Goal: Check status

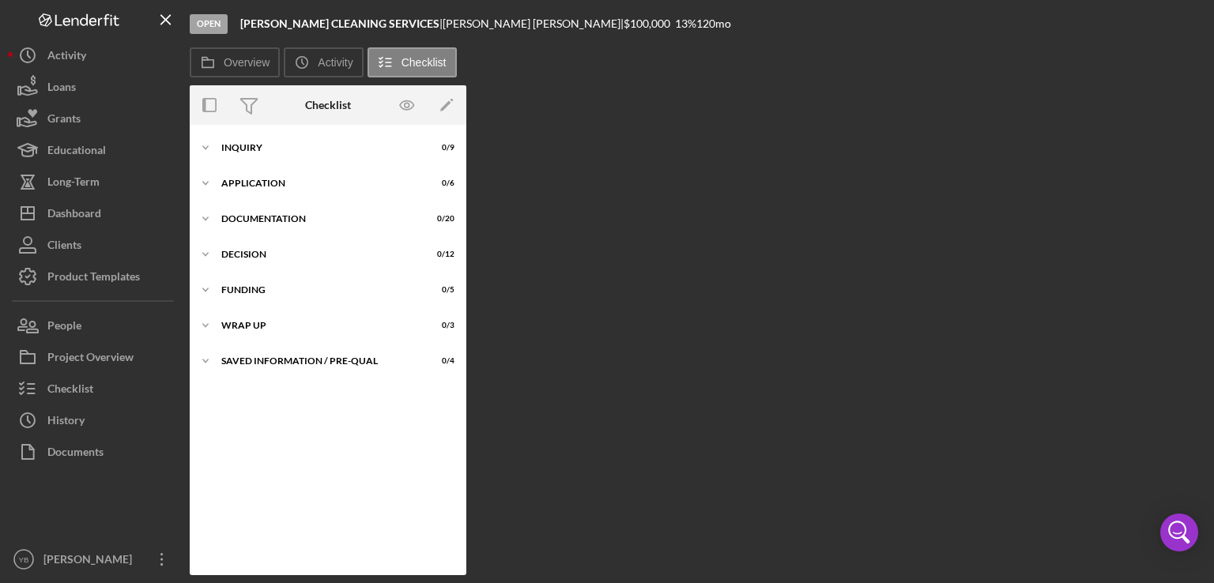
click at [71, 77] on div "Loans" at bounding box center [61, 89] width 28 height 36
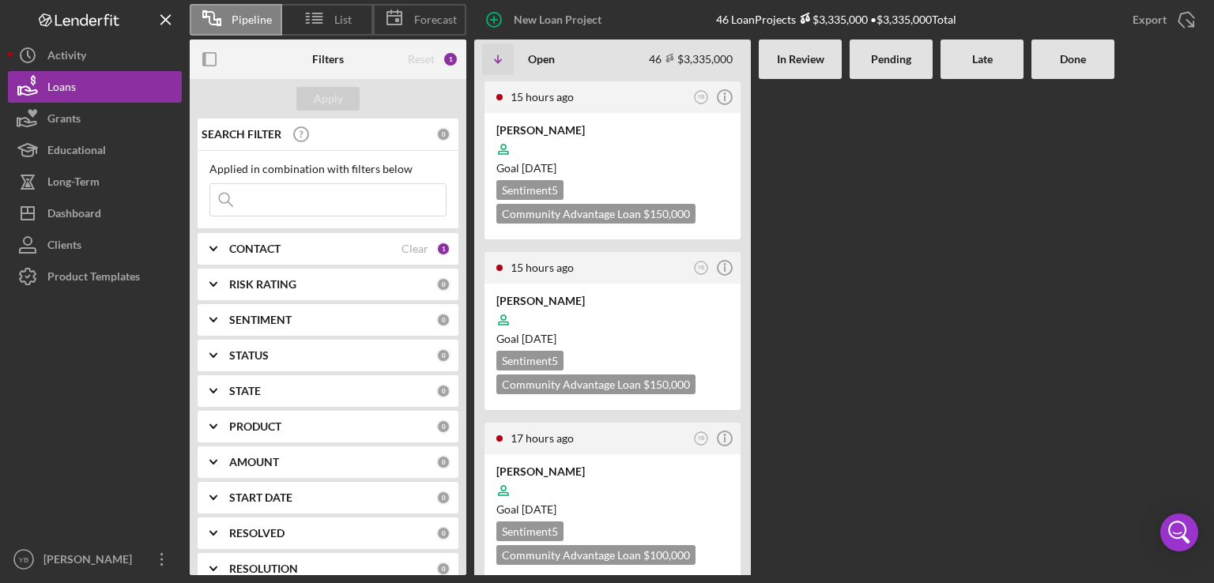
click at [855, 266] on div at bounding box center [891, 327] width 83 height 496
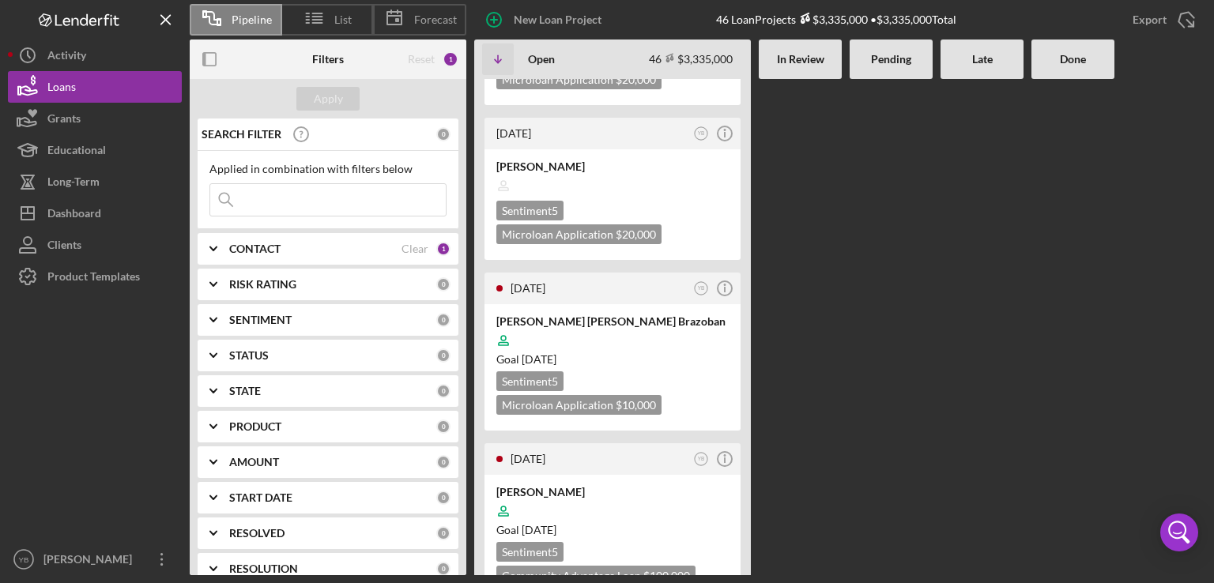
scroll to position [2245, 0]
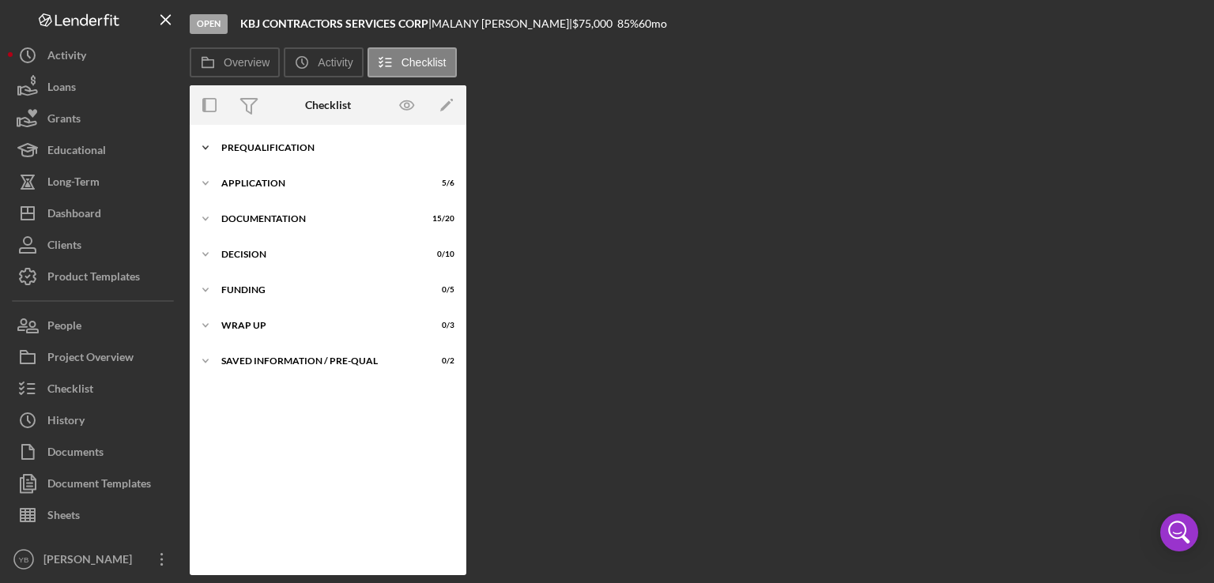
click at [296, 144] on div "Prequalification" at bounding box center [333, 147] width 225 height 9
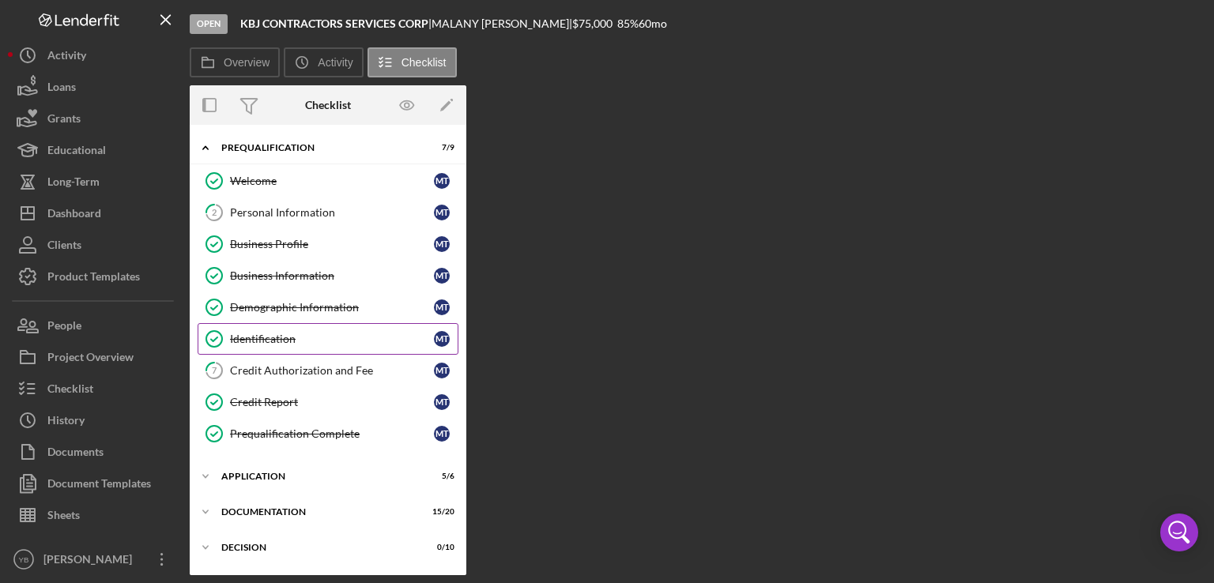
click at [267, 340] on div "Identification" at bounding box center [332, 339] width 204 height 13
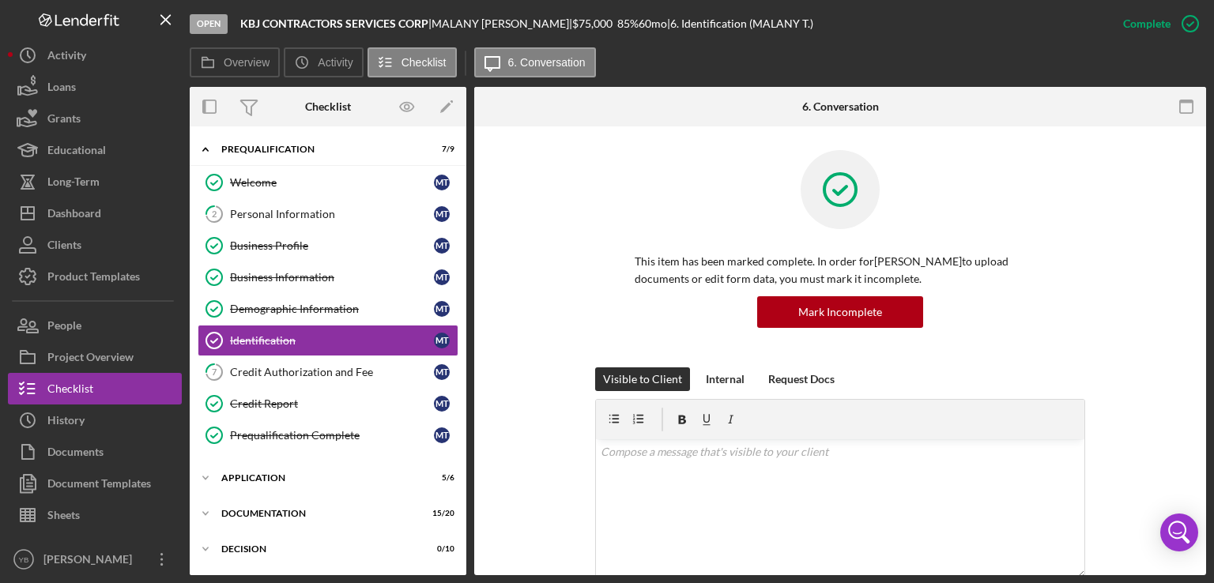
click at [1138, 370] on div "Visible to Client Internal Request Docs v Color teal Color pink Remove color Ad…" at bounding box center [840, 511] width 685 height 286
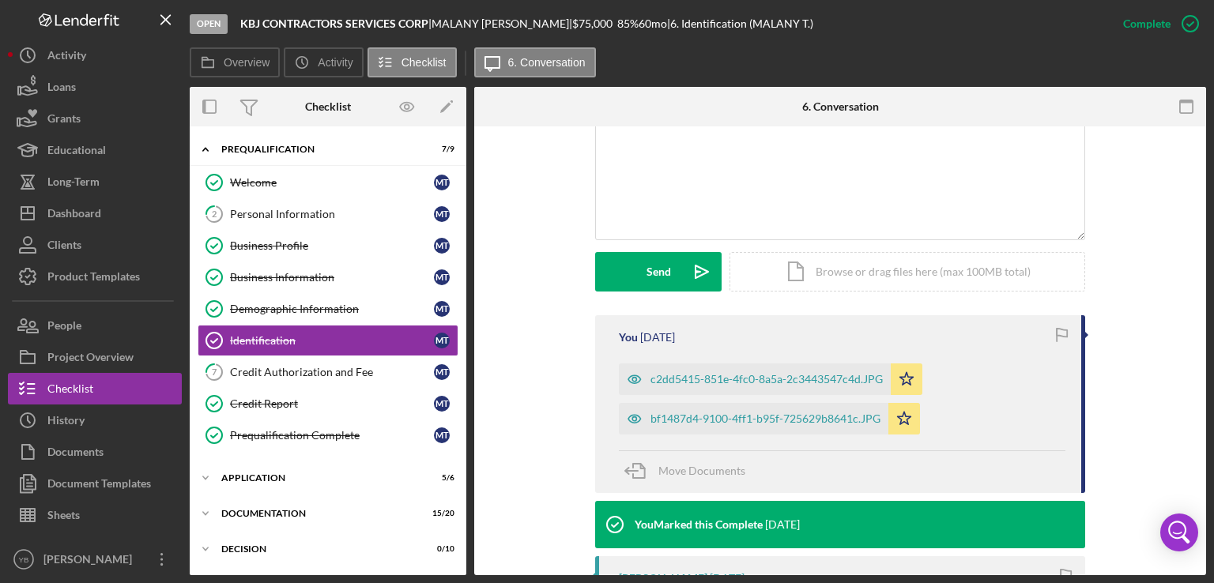
scroll to position [379, 0]
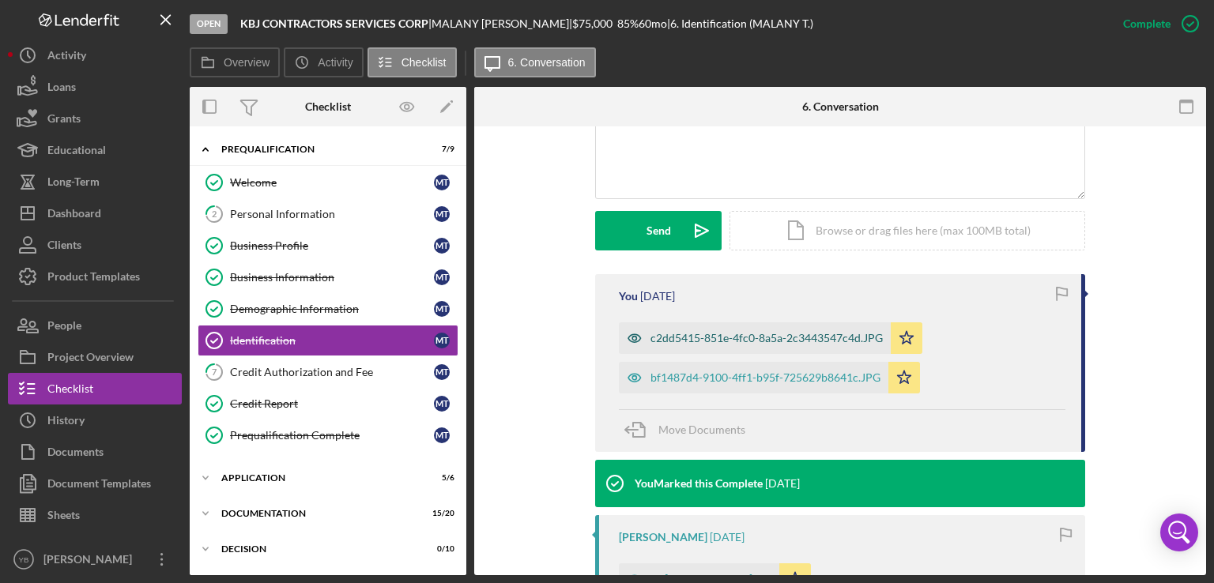
click at [835, 339] on div "c2dd5415-851e-4fc0-8a5a-2c3443547c4d.JPG" at bounding box center [767, 338] width 232 height 13
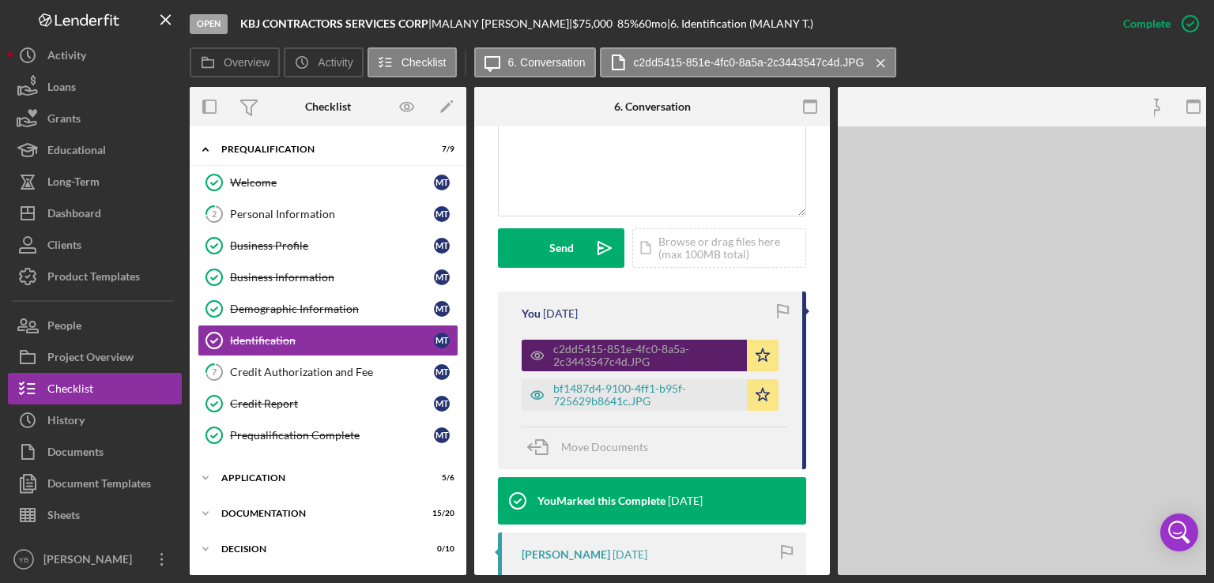
scroll to position [397, 0]
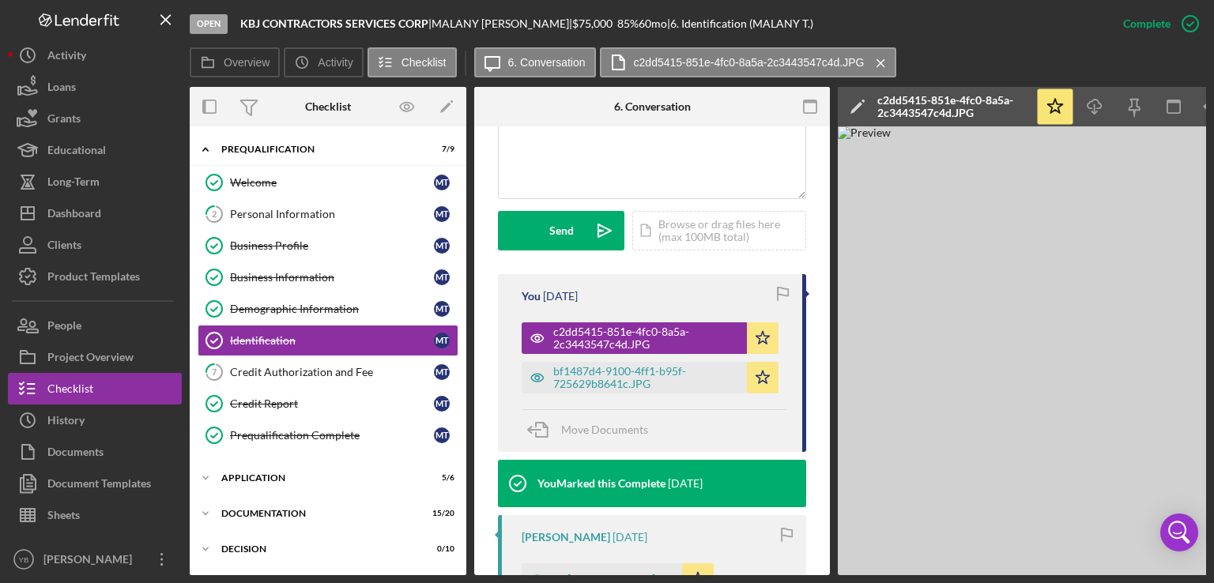
drag, startPoint x: 304, startPoint y: 568, endPoint x: 223, endPoint y: 572, distance: 81.6
click at [223, 572] on div "Overview Internal Workflow Stage Open Icon/Dropdown Arrow Archive (can unarchiv…" at bounding box center [698, 331] width 1017 height 489
click at [99, 85] on button "Loans" at bounding box center [95, 87] width 174 height 32
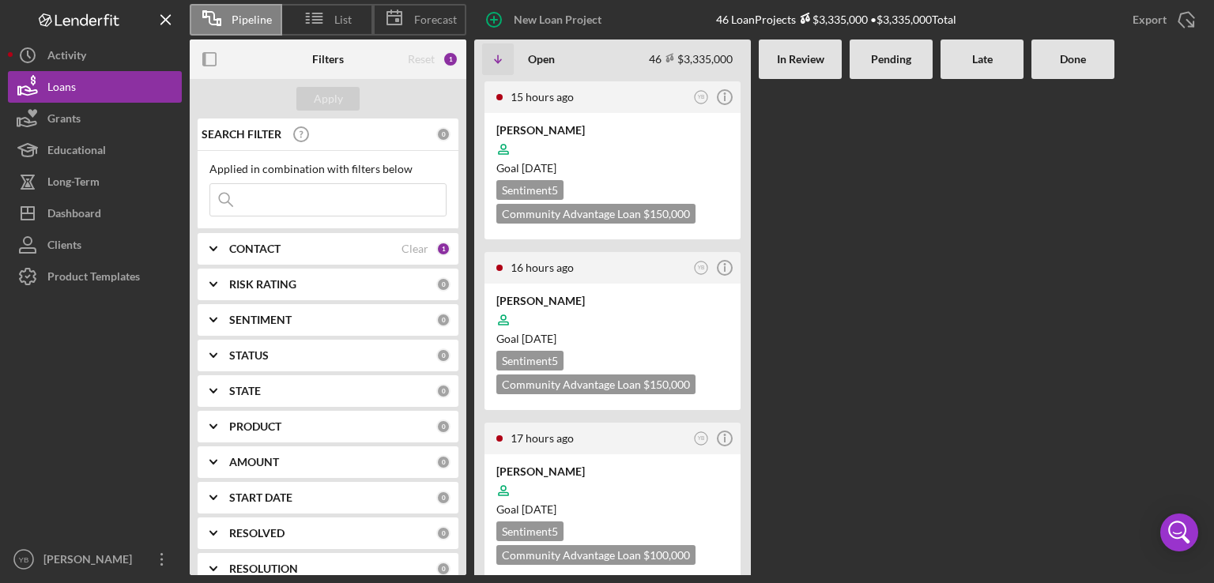
click at [854, 160] on div at bounding box center [891, 327] width 83 height 496
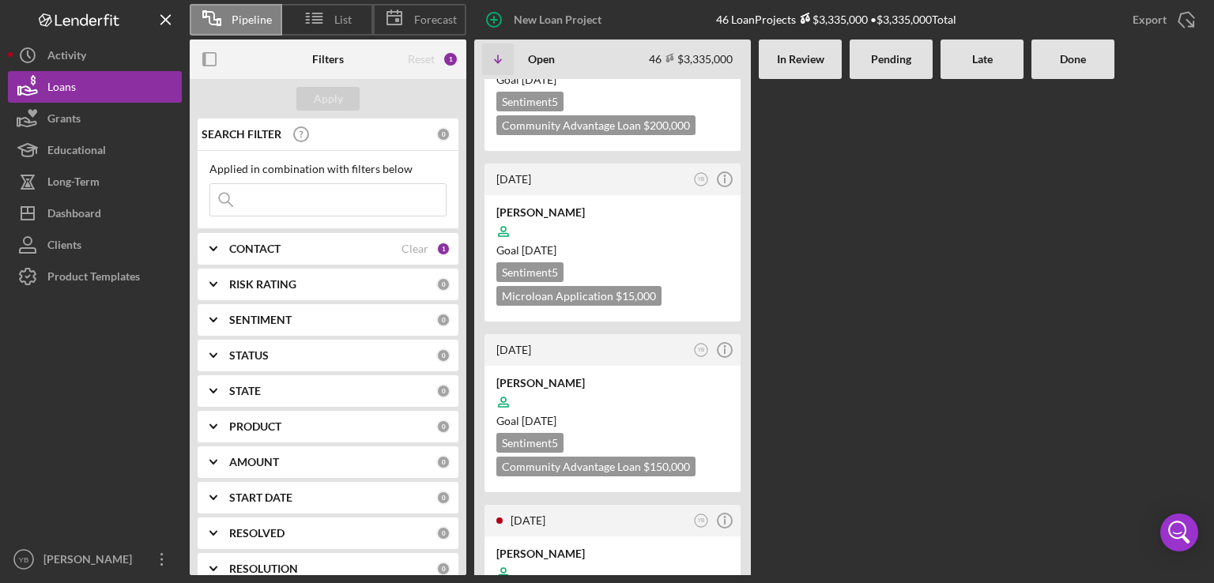
scroll to position [1423, 0]
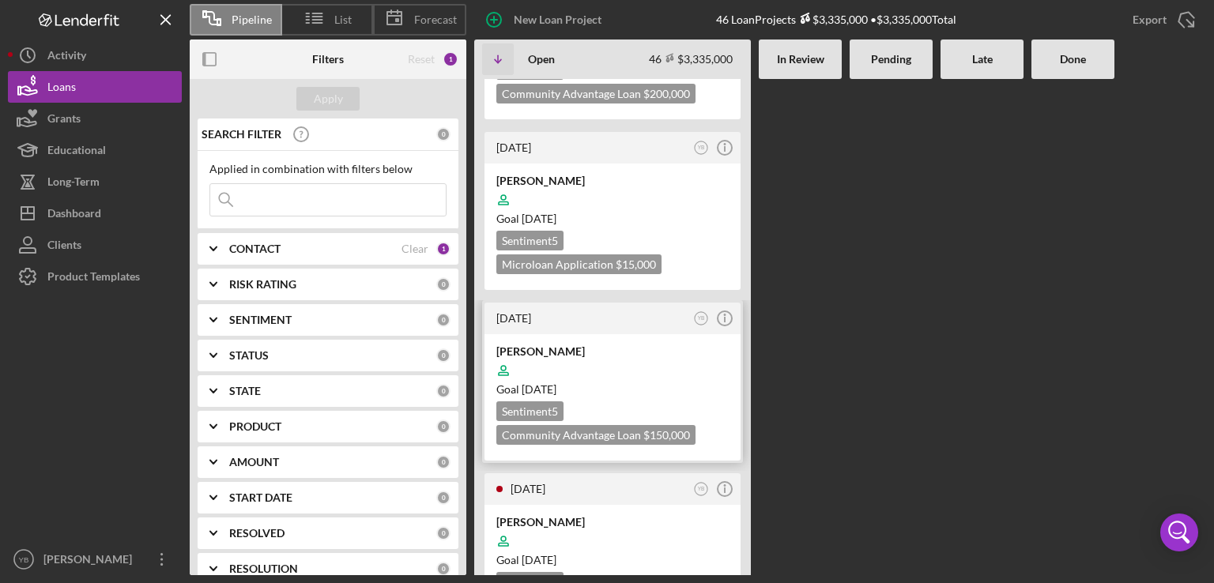
click at [700, 382] on div "Goal [DATE]" at bounding box center [612, 390] width 232 height 16
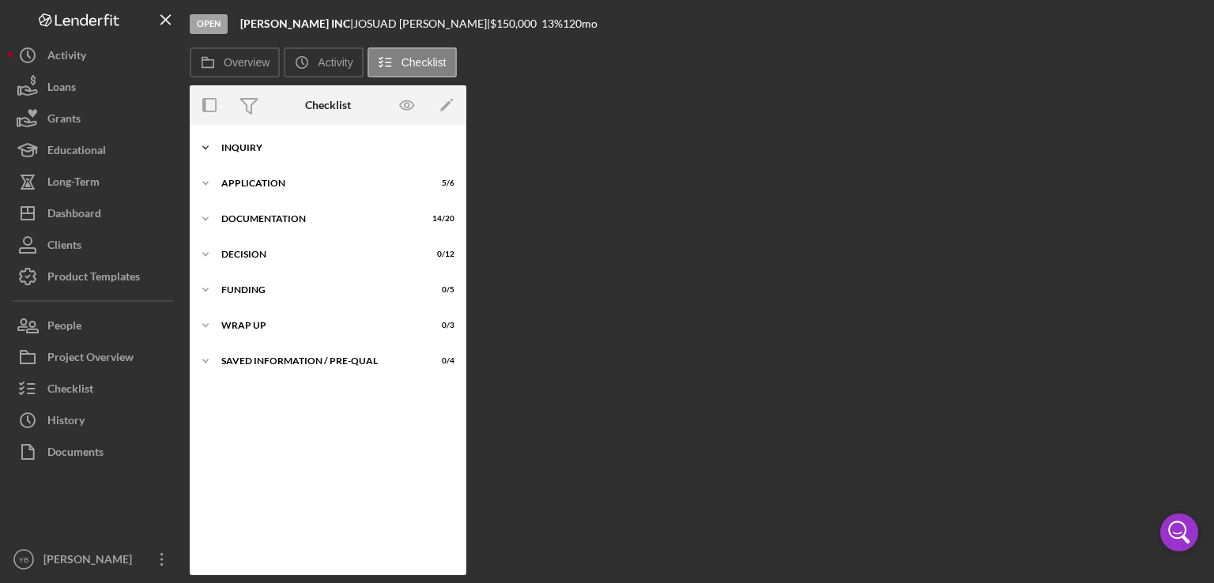
click at [269, 155] on div "Icon/Expander Inquiry 9 / 9" at bounding box center [328, 148] width 277 height 32
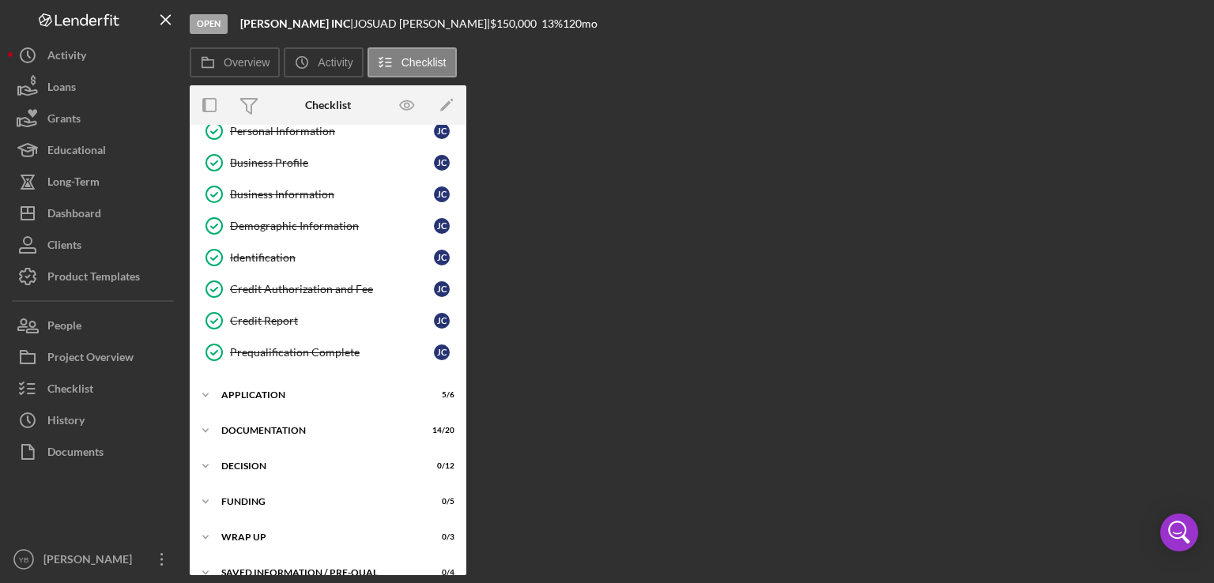
scroll to position [100, 0]
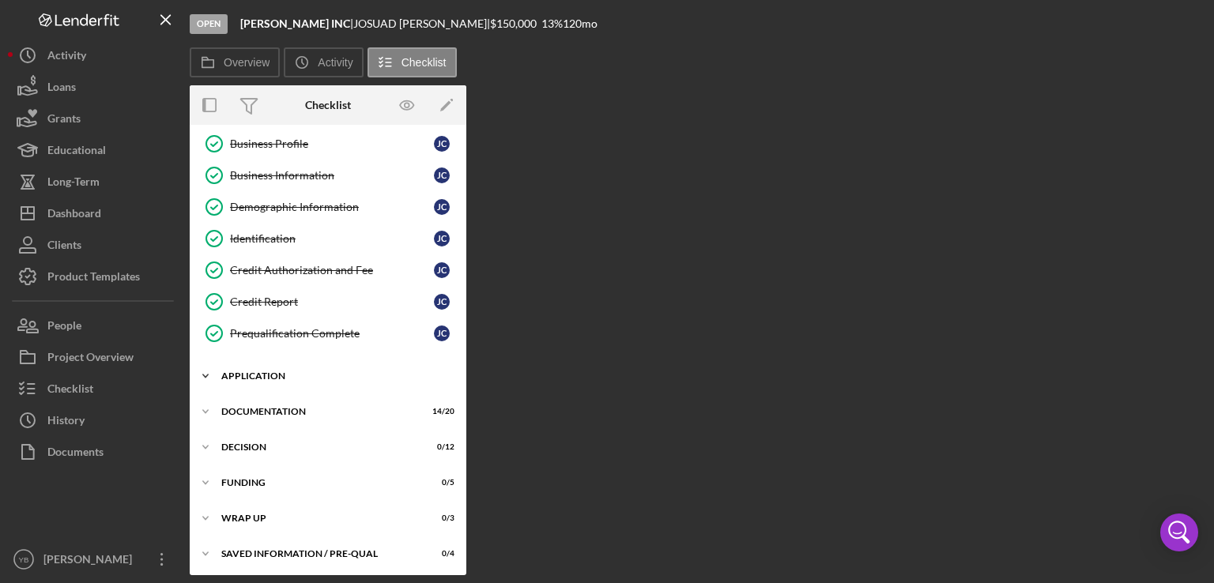
click at [280, 372] on div "Application" at bounding box center [333, 376] width 225 height 9
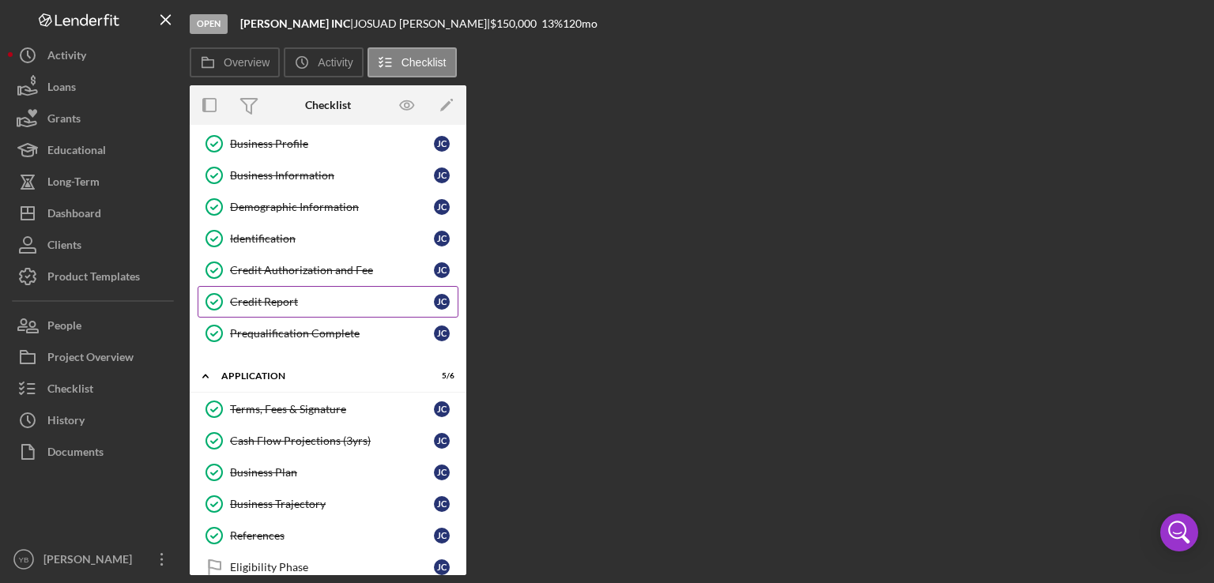
click at [275, 304] on div "Credit Report" at bounding box center [332, 302] width 204 height 13
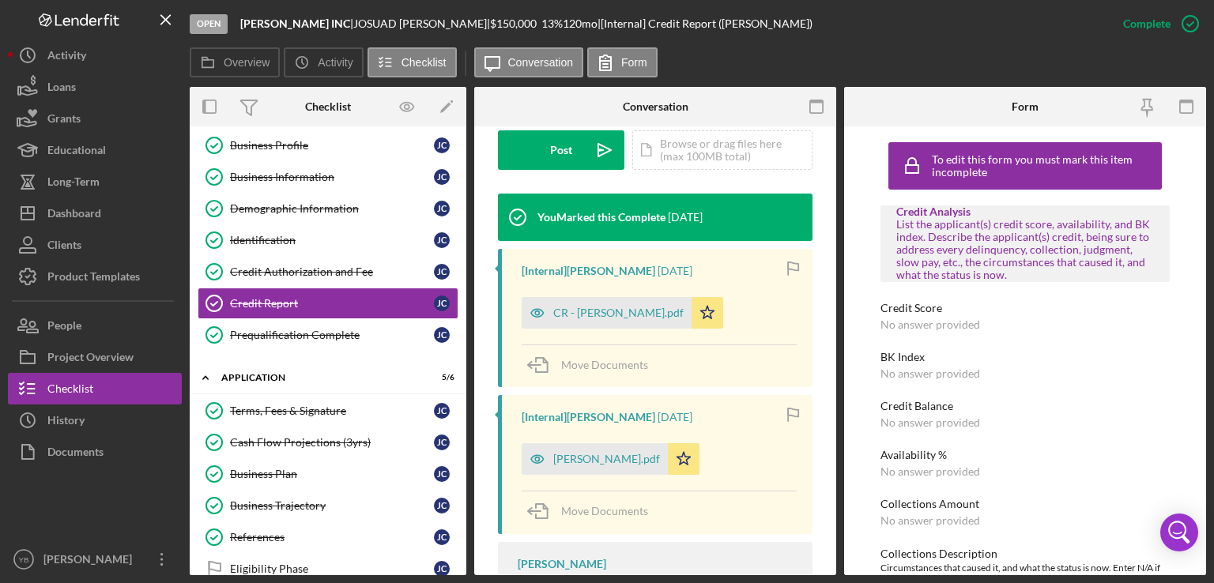
scroll to position [449, 0]
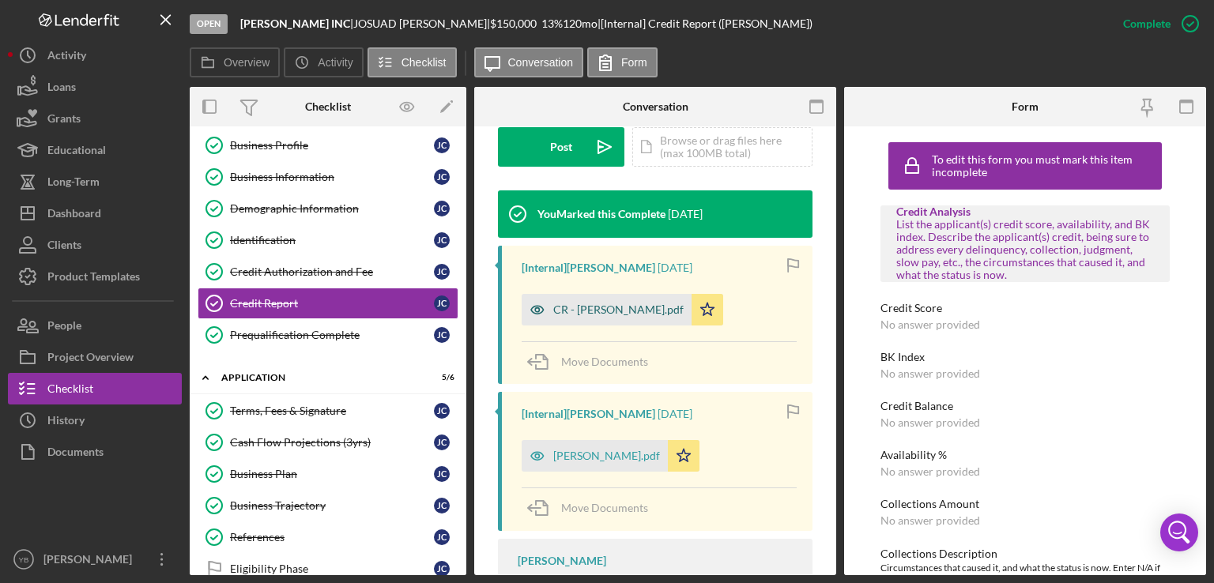
click at [617, 316] on div "CR - [PERSON_NAME].pdf" at bounding box center [618, 310] width 130 height 13
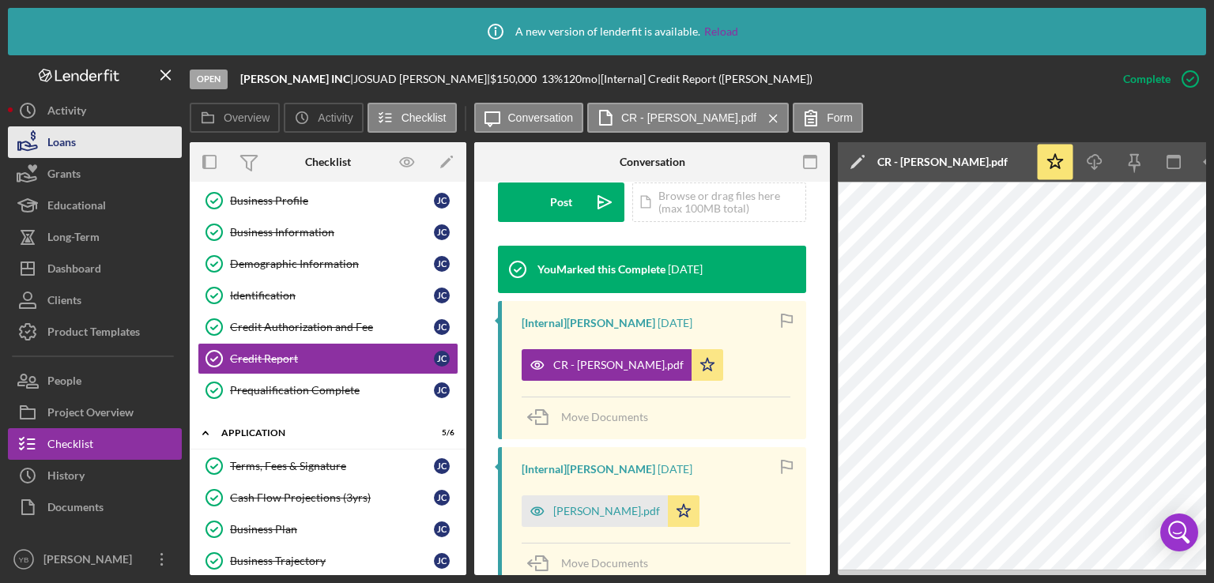
click at [43, 138] on icon "button" at bounding box center [28, 143] width 40 height 40
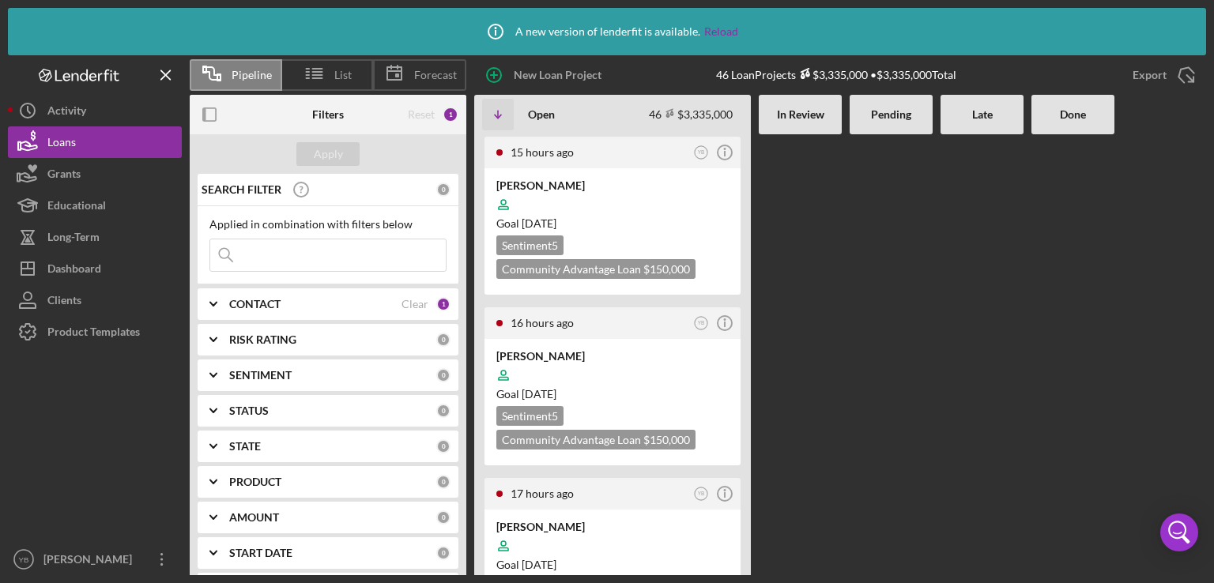
click at [863, 368] on div at bounding box center [891, 354] width 83 height 441
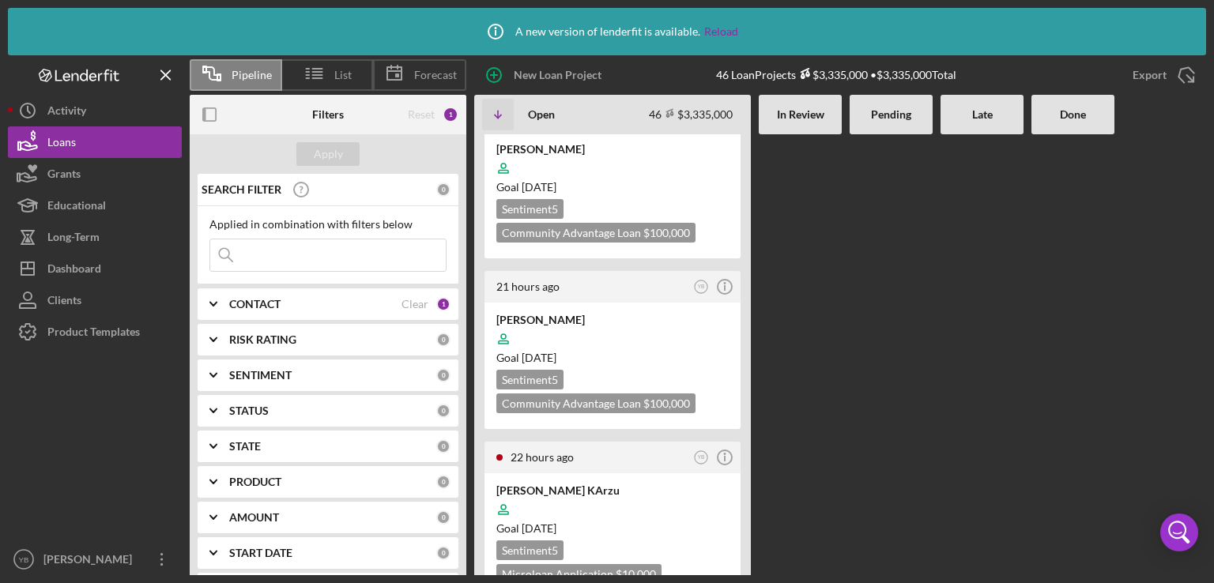
scroll to position [379, 0]
click at [654, 351] on div "Goal [DATE]" at bounding box center [612, 357] width 232 height 16
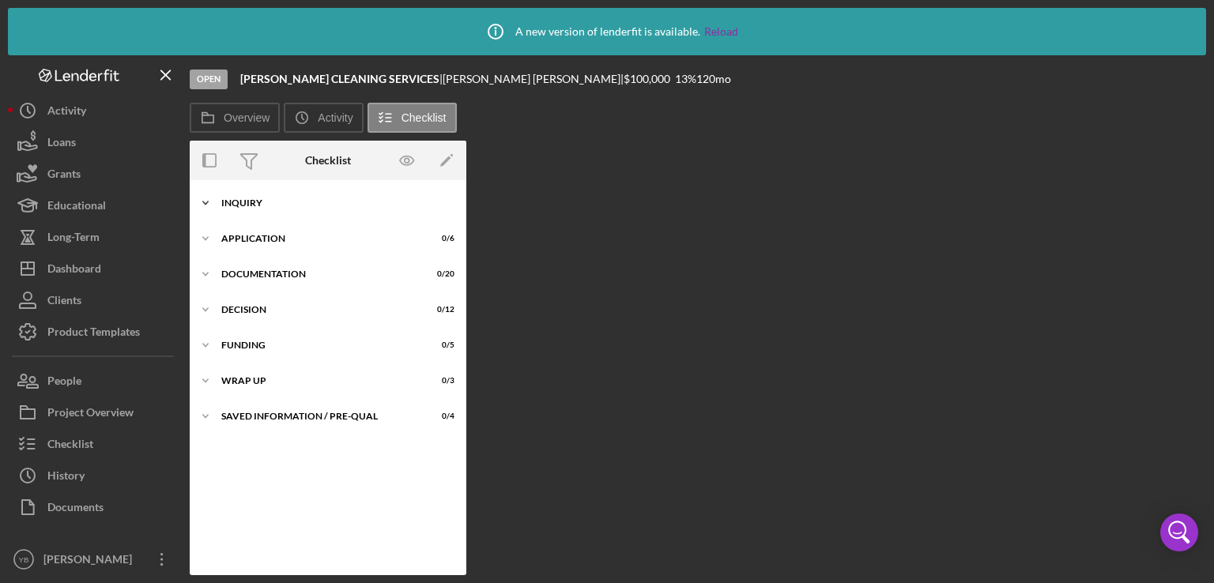
click at [253, 207] on div "Inquiry" at bounding box center [333, 202] width 225 height 9
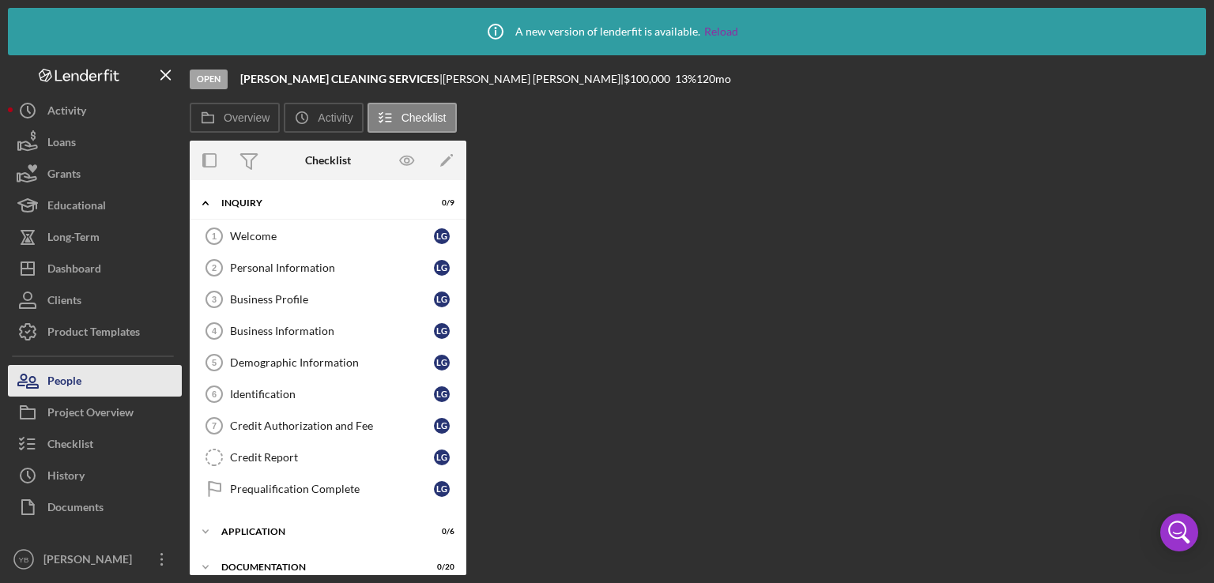
click at [66, 384] on div "People" at bounding box center [64, 383] width 34 height 36
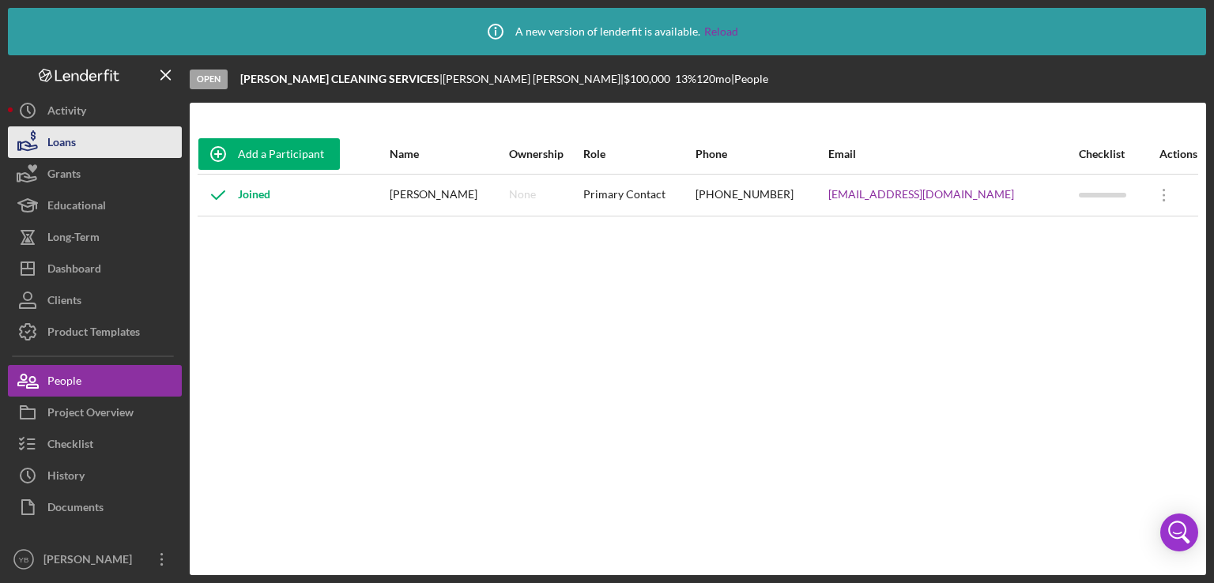
click at [98, 148] on button "Loans" at bounding box center [95, 142] width 174 height 32
